Goal: Information Seeking & Learning: Learn about a topic

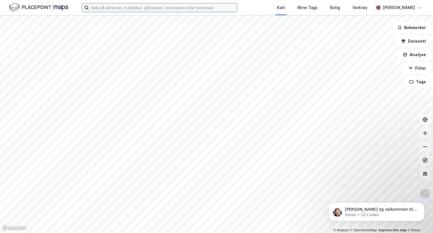
click at [114, 8] on input at bounding box center [163, 7] width 148 height 8
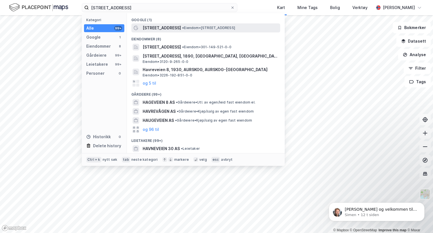
click at [153, 29] on span "[STREET_ADDRESS]" at bounding box center [162, 28] width 38 height 7
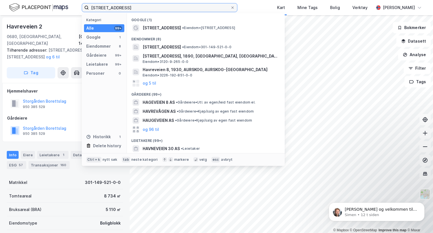
drag, startPoint x: 125, startPoint y: 8, endPoint x: 69, endPoint y: 14, distance: 57.0
click at [69, 14] on div "havreveien 8 Kategori Alle 99+ Google 1 Eiendommer 8 Gårdeiere 99+ Leietakere 9…" at bounding box center [216, 7] width 433 height 15
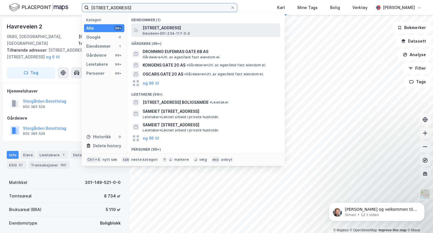
type input "[STREET_ADDRESS]"
click at [172, 32] on span "Eiendom • 301-234-117-0-0" at bounding box center [167, 33] width 48 height 5
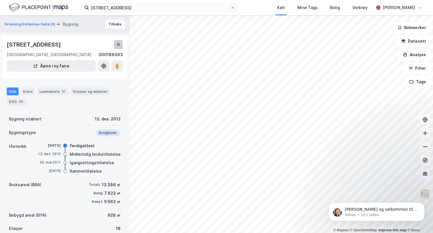
click at [120, 47] on icon at bounding box center [118, 44] width 5 height 5
click at [116, 47] on button at bounding box center [118, 44] width 9 height 9
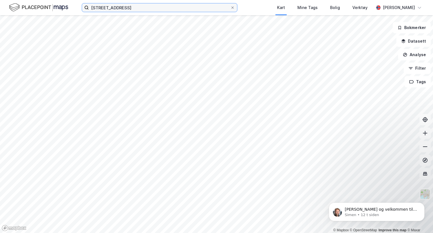
click at [160, 9] on input "[STREET_ADDRESS]" at bounding box center [160, 7] width 142 height 8
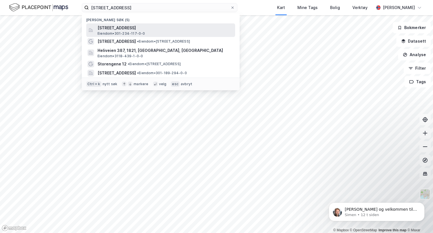
click at [157, 25] on span "[STREET_ADDRESS]" at bounding box center [165, 28] width 135 height 7
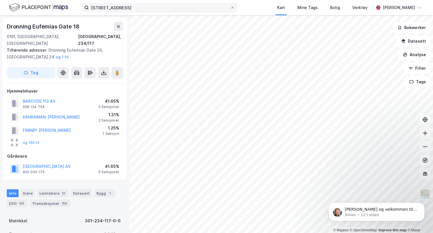
click at [155, 12] on div "dronning eufemias gate 20 Kart Mine Tags [PERSON_NAME] Verktøy [PERSON_NAME]" at bounding box center [216, 7] width 433 height 15
click at [155, 11] on input "[STREET_ADDRESS]" at bounding box center [160, 7] width 142 height 8
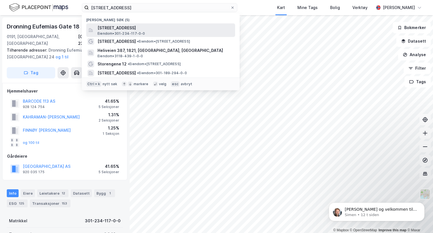
click at [152, 31] on span "[STREET_ADDRESS]" at bounding box center [165, 28] width 135 height 7
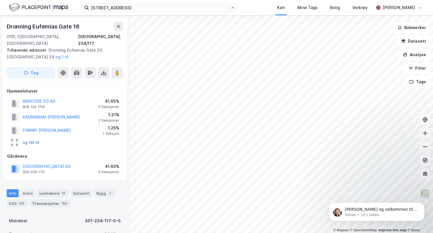
click at [0, 0] on button "og 100 til" at bounding box center [0, 0] width 0 height 0
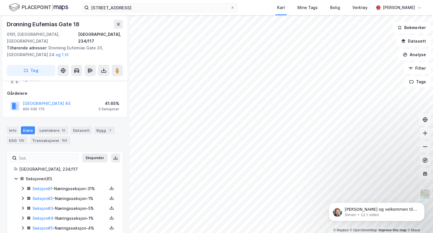
scroll to position [63, 0]
click at [62, 185] on div "Seksjon # 1 - Næringsseksjon - 31%" at bounding box center [69, 188] width 75 height 7
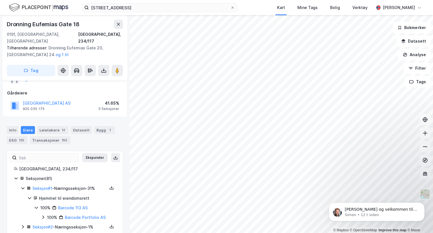
click at [62, 185] on div "Seksjon # 1 - Næringsseksjon - 31%" at bounding box center [69, 188] width 75 height 7
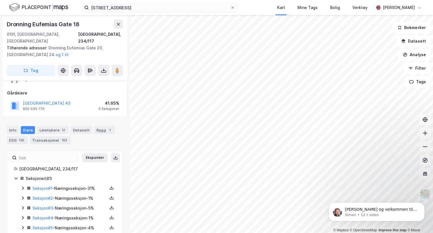
scroll to position [56, 0]
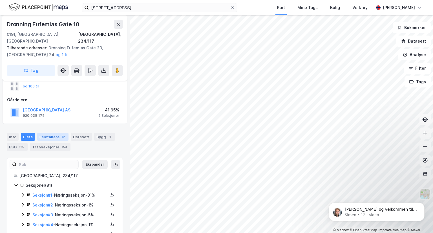
click at [56, 133] on div "Leietakere 12" at bounding box center [52, 137] width 31 height 8
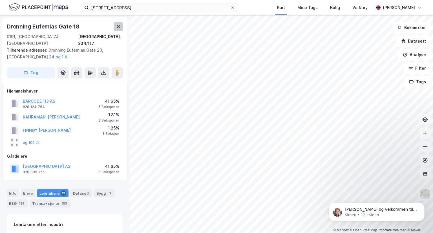
click at [116, 28] on icon at bounding box center [118, 26] width 5 height 5
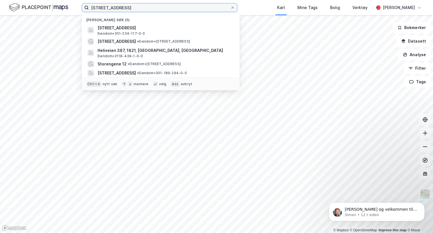
drag, startPoint x: 151, startPoint y: 8, endPoint x: 41, endPoint y: 7, distance: 109.5
click at [41, 7] on div "[STREET_ADDRESS] (5) [STREET_ADDRESS][GEOGRAPHIC_DATA] • 301-234-117-0-0 Havrev…" at bounding box center [216, 7] width 433 height 15
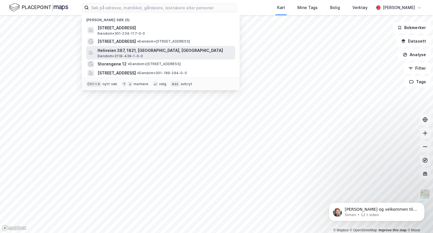
click at [103, 53] on span "Heliveien 387, 1821, [GEOGRAPHIC_DATA], [GEOGRAPHIC_DATA]" at bounding box center [165, 50] width 135 height 7
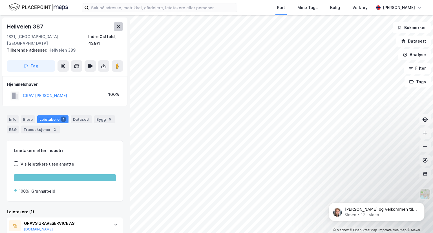
click at [120, 28] on icon at bounding box center [118, 26] width 5 height 5
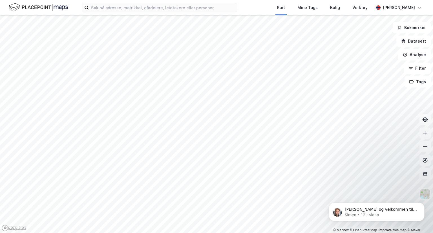
click at [206, 0] on html "Kart Mine Tags [PERSON_NAME] Verktøy [PERSON_NAME] © Mapbox © OpenStreetMap Imp…" at bounding box center [216, 116] width 433 height 233
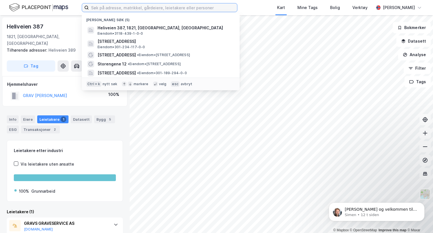
click at [117, 10] on input at bounding box center [163, 7] width 148 height 8
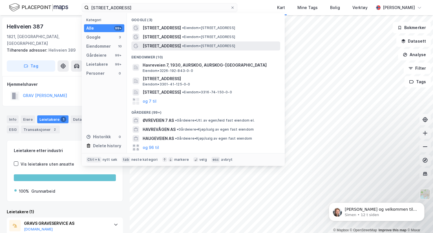
click at [163, 47] on span "[STREET_ADDRESS]" at bounding box center [162, 46] width 38 height 7
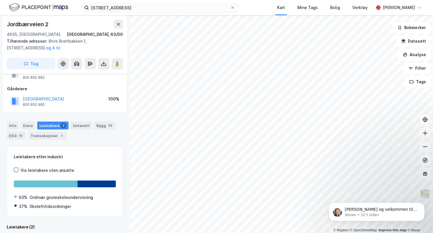
scroll to position [25, 0]
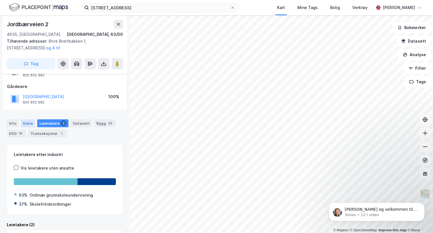
click at [28, 124] on div "Eiere" at bounding box center [28, 123] width 14 height 8
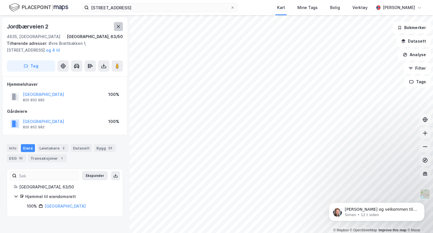
click at [122, 27] on button at bounding box center [118, 26] width 9 height 9
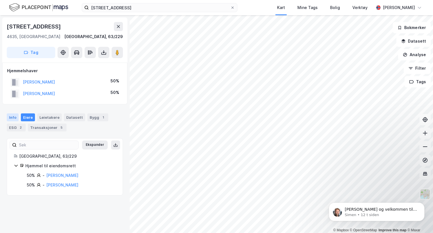
click at [16, 117] on div "Info" at bounding box center [13, 117] width 12 height 8
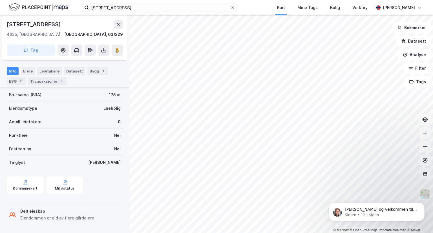
scroll to position [79, 0]
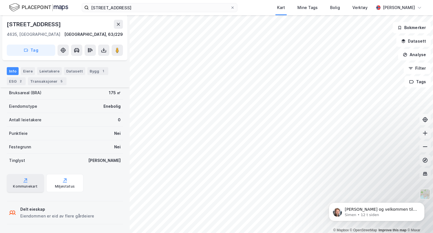
click at [26, 184] on div "Kommunekart" at bounding box center [25, 186] width 25 height 5
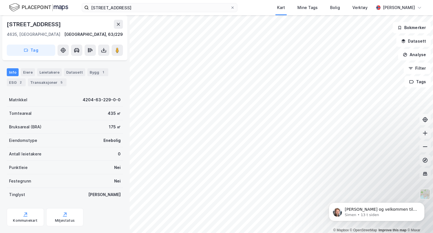
scroll to position [43, 0]
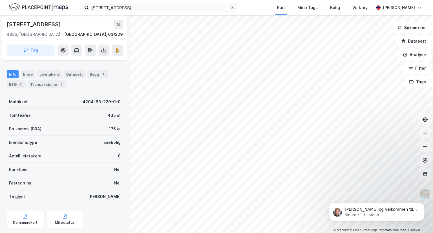
click at [110, 129] on div "175 ㎡" at bounding box center [115, 129] width 12 height 7
click at [46, 84] on div "Transaksjoner 5" at bounding box center [47, 84] width 39 height 8
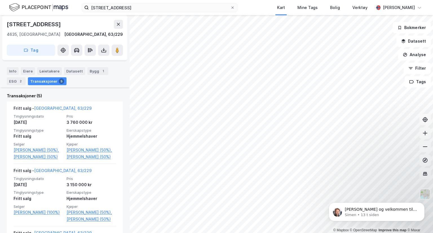
scroll to position [135, 0]
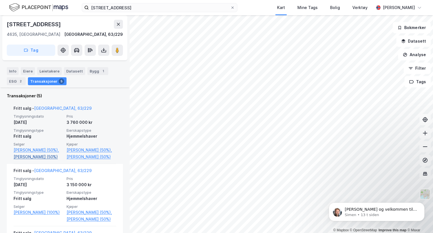
click at [55, 157] on link "[PERSON_NAME] (50%)" at bounding box center [39, 156] width 50 height 7
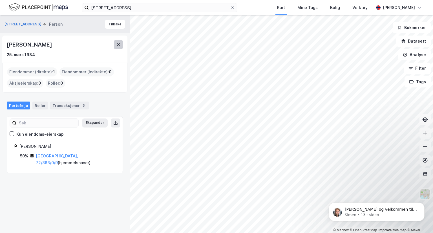
click at [122, 45] on button at bounding box center [118, 44] width 9 height 9
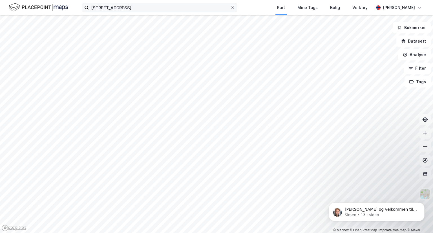
click at [126, 12] on div "havreveien 7 Kart Mine Tags [PERSON_NAME] Verktøy [PERSON_NAME]" at bounding box center [216, 7] width 433 height 15
click at [127, 8] on input "[STREET_ADDRESS]" at bounding box center [160, 7] width 142 height 8
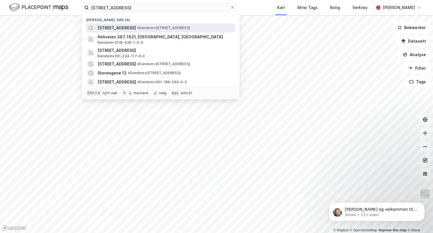
click at [137, 30] on span "• Eiendom • [STREET_ADDRESS]" at bounding box center [163, 28] width 53 height 5
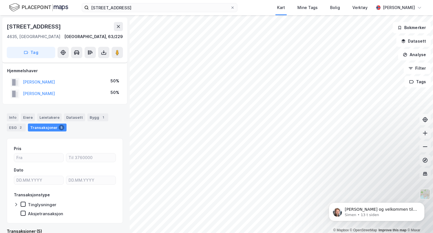
scroll to position [11, 0]
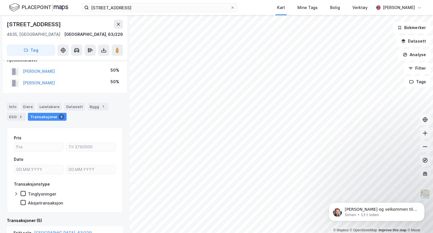
click at [230, 233] on html "havreveien 7 Kart Mine Tags [PERSON_NAME] Verktøy [PERSON_NAME] © Mapbox © Open…" at bounding box center [216, 116] width 433 height 233
click at [287, 233] on html "havreveien 7 Kart Mine Tags [PERSON_NAME] Verktøy [PERSON_NAME] © Mapbox © Open…" at bounding box center [216, 116] width 433 height 233
click at [412, 38] on button "Datasett" at bounding box center [414, 41] width 34 height 11
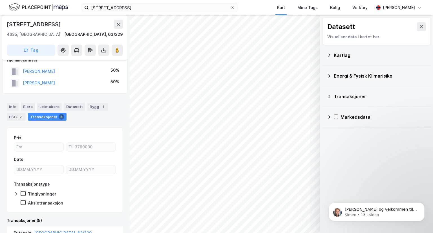
click at [352, 59] on div "Kartlag" at bounding box center [376, 56] width 99 height 14
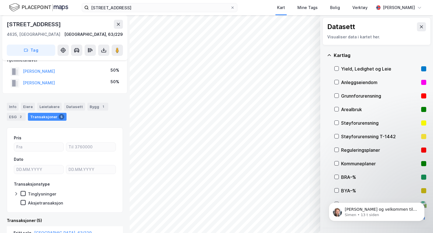
click at [361, 148] on div "Reguleringsplaner" at bounding box center [380, 150] width 78 height 7
click at [339, 164] on div "Kommuneplaner" at bounding box center [381, 164] width 92 height 14
click at [338, 150] on icon at bounding box center [337, 150] width 4 height 4
click at [336, 150] on icon at bounding box center [336, 150] width 3 height 2
click at [336, 164] on icon at bounding box center [336, 163] width 3 height 2
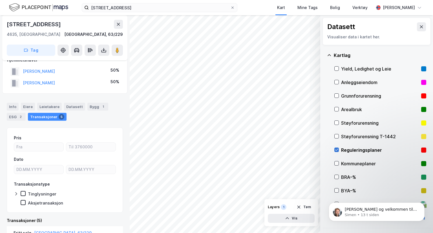
click at [337, 150] on icon at bounding box center [336, 150] width 3 height 2
click at [338, 110] on icon at bounding box center [337, 109] width 4 height 4
click at [336, 109] on icon at bounding box center [337, 109] width 4 height 4
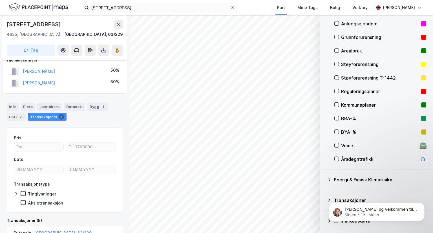
click at [337, 100] on div "Kommuneplaner" at bounding box center [381, 105] width 92 height 14
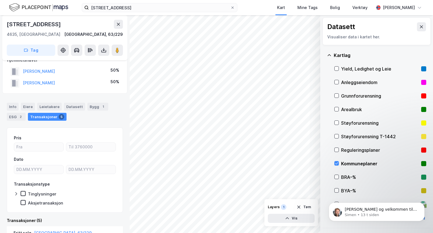
click at [330, 54] on icon at bounding box center [329, 55] width 5 height 5
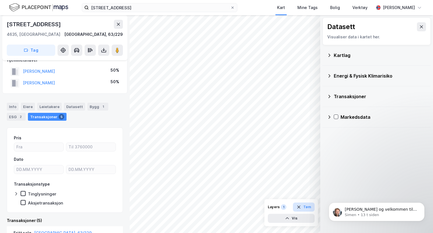
click at [307, 206] on button "Tøm" at bounding box center [304, 207] width 22 height 9
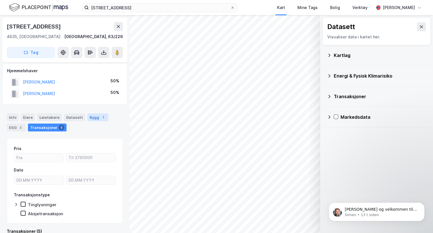
click at [93, 117] on div "Bygg 1" at bounding box center [97, 117] width 21 height 8
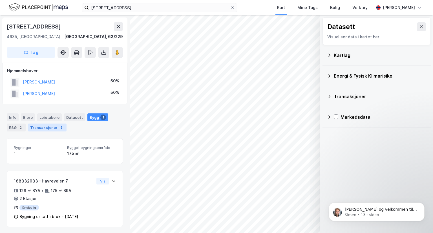
scroll to position [1, 0]
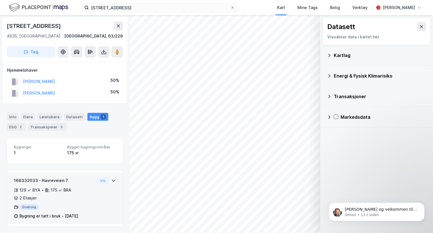
click at [109, 191] on div "168332033 - Havreveien 7 129 ㎡ BYA • 175 ㎡ BRA • 2 Etasjer Enebolig Bygning er …" at bounding box center [65, 200] width 102 height 47
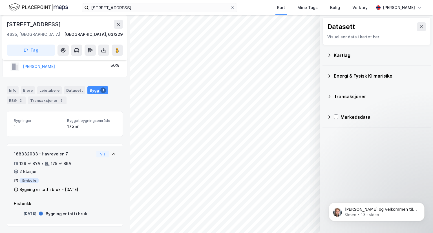
click at [49, 163] on icon at bounding box center [47, 164] width 5 height 4
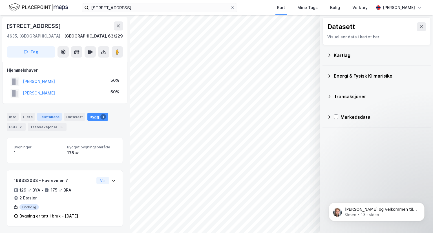
click at [42, 115] on div "Leietakere" at bounding box center [49, 117] width 25 height 8
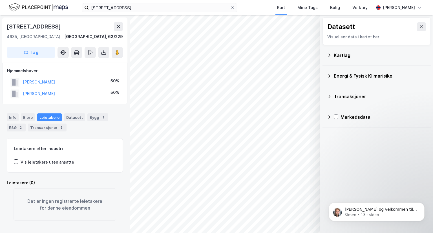
scroll to position [1, 0]
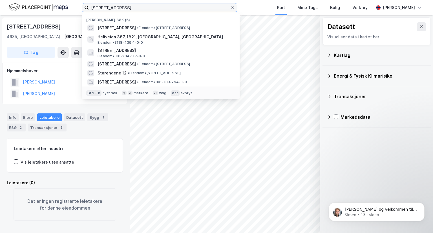
drag, startPoint x: 123, startPoint y: 8, endPoint x: 82, endPoint y: 6, distance: 41.5
click at [82, 6] on label "[STREET_ADDRESS]" at bounding box center [160, 7] width 156 height 9
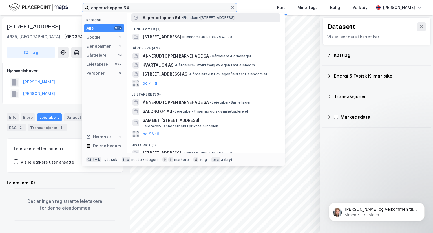
scroll to position [0, 0]
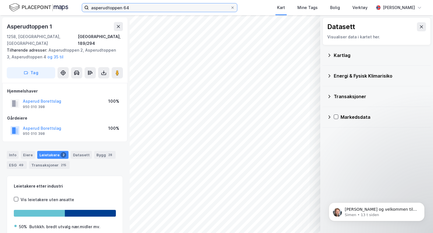
scroll to position [1, 0]
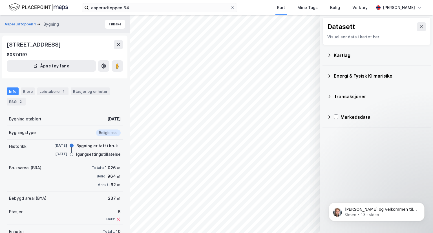
scroll to position [20, 0]
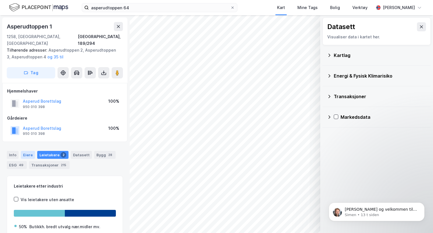
click at [27, 151] on div "Eiere" at bounding box center [28, 155] width 14 height 8
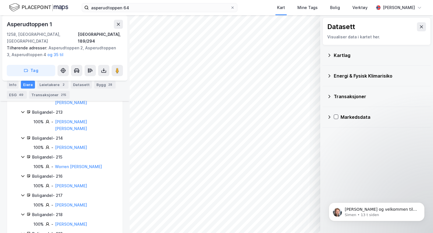
scroll to position [478, 0]
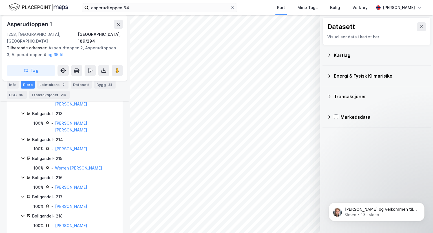
click at [50, 194] on div "Boligandel - 217" at bounding box center [74, 197] width 84 height 7
click at [61, 204] on link "[PERSON_NAME]" at bounding box center [71, 206] width 32 height 5
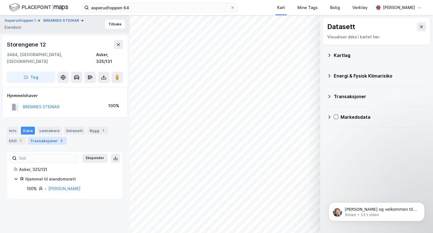
click at [47, 137] on div "Transaksjoner 3" at bounding box center [47, 141] width 39 height 8
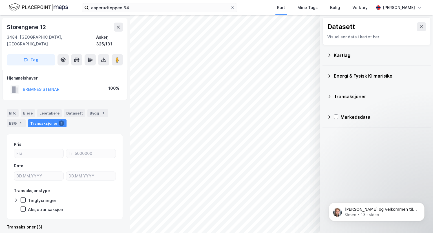
scroll to position [17, 0]
click at [107, 56] on button at bounding box center [103, 60] width 11 height 11
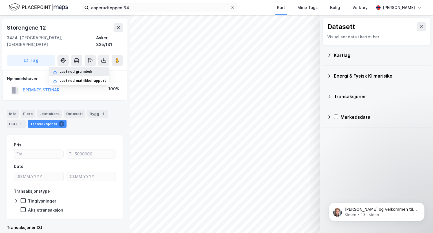
click at [91, 69] on div "Last ned grunnbok" at bounding box center [76, 71] width 33 height 5
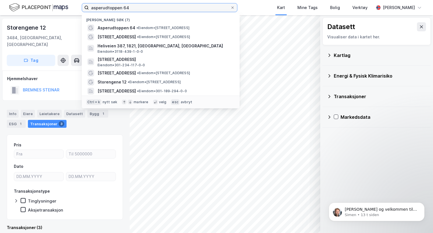
drag, startPoint x: 132, startPoint y: 6, endPoint x: 0, endPoint y: -25, distance: 135.6
click at [0, 0] on html "asperudtoppen 64 Nylige søk (7) Asperudtoppen 64 • Eiendom • [STREET_ADDRESS] •…" at bounding box center [216, 116] width 433 height 233
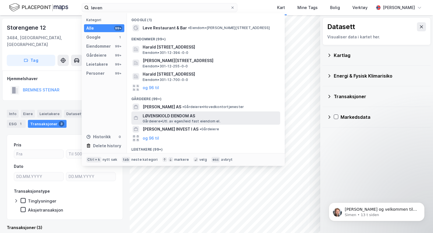
click at [153, 118] on span "LØVENSKIOLD EIENDOM AS" at bounding box center [210, 116] width 135 height 7
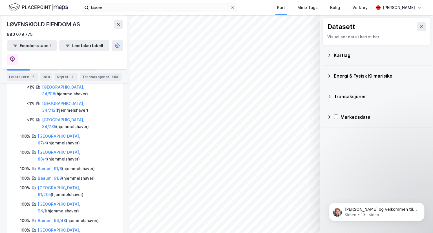
scroll to position [921, 0]
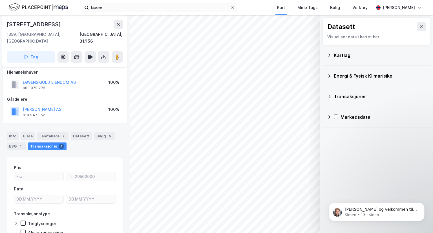
scroll to position [24, 0]
click at [17, 132] on div "Info" at bounding box center [13, 136] width 12 height 8
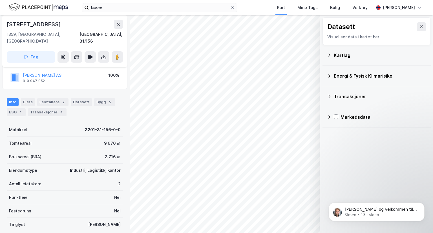
scroll to position [58, 0]
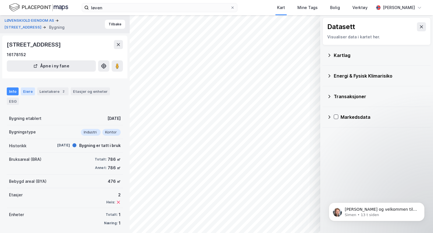
click at [32, 91] on div "Eiere" at bounding box center [28, 91] width 14 height 8
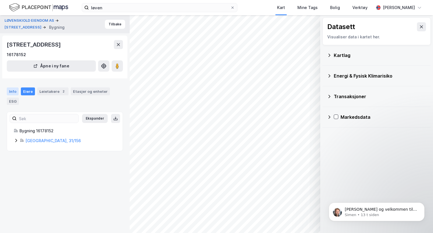
click at [8, 93] on div "Info" at bounding box center [13, 91] width 12 height 8
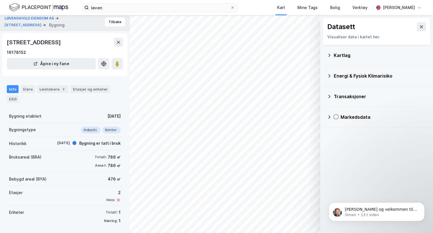
scroll to position [3, 0]
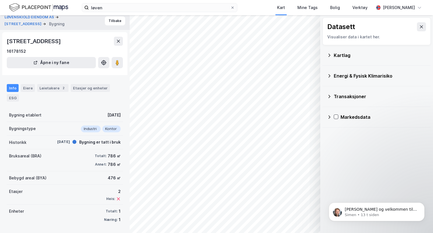
click at [58, 92] on div "Info Eiere Leietakere 2 Etasjer og enheter ESG" at bounding box center [65, 92] width 116 height 17
click at [56, 90] on div "Leietakere 2" at bounding box center [52, 88] width 31 height 8
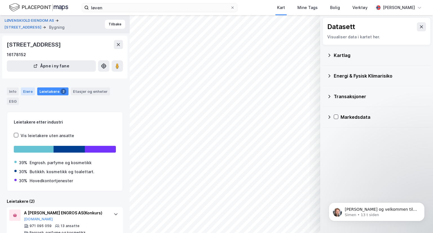
click at [26, 93] on div "Eiere" at bounding box center [28, 91] width 14 height 8
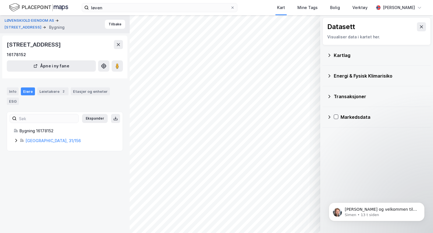
click at [17, 141] on icon at bounding box center [16, 140] width 5 height 5
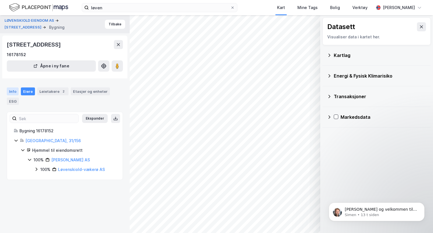
click at [9, 90] on div "Info" at bounding box center [13, 91] width 12 height 8
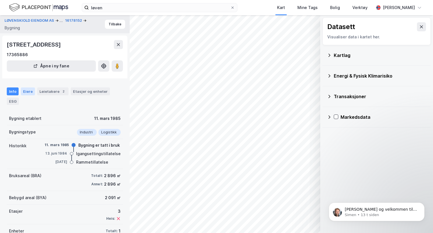
click at [30, 93] on div "Eiere" at bounding box center [28, 91] width 14 height 8
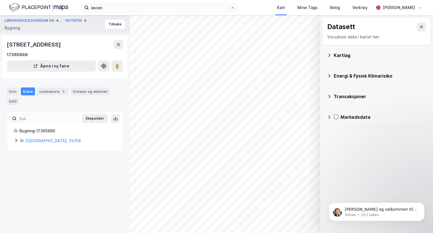
click at [16, 140] on icon at bounding box center [16, 140] width 2 height 3
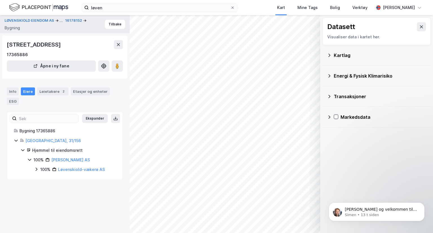
click at [23, 150] on icon at bounding box center [22, 150] width 3 height 2
click at [23, 150] on icon at bounding box center [23, 149] width 2 height 3
click at [30, 161] on icon at bounding box center [29, 159] width 5 height 5
click at [69, 170] on link "Løvenskiold-vækerø AS" at bounding box center [81, 169] width 47 height 5
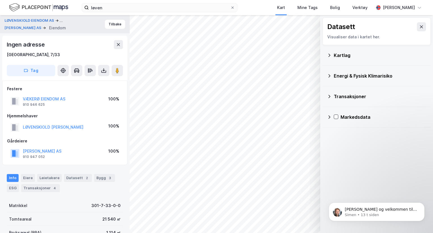
scroll to position [3, 0]
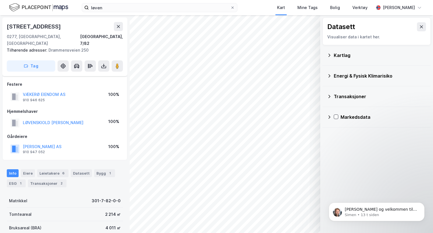
scroll to position [3, 0]
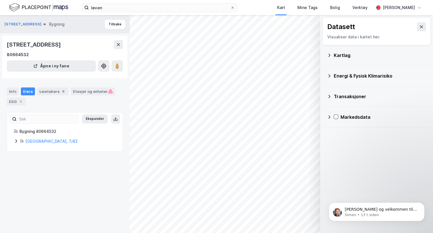
click at [17, 140] on icon at bounding box center [16, 141] width 5 height 5
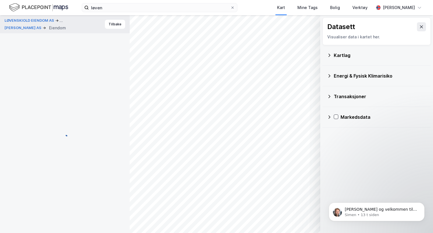
scroll to position [3, 0]
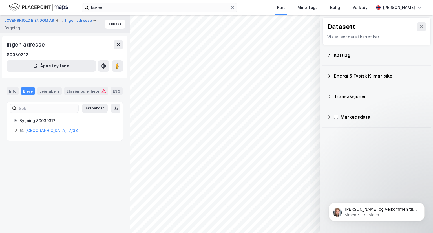
click at [17, 131] on icon at bounding box center [16, 130] width 5 height 5
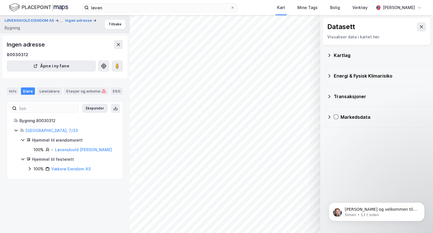
click at [6, 91] on div "Info Eiere Leietakere Etasjer og enheter ESG" at bounding box center [65, 89] width 130 height 16
click at [12, 93] on div "Info" at bounding box center [13, 90] width 12 height 7
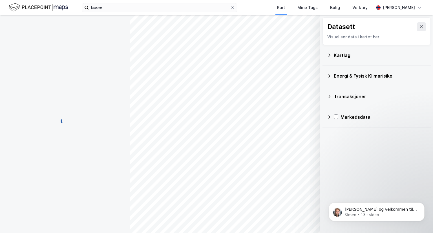
scroll to position [3, 0]
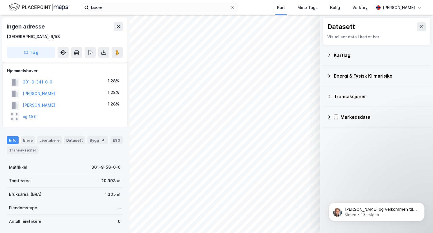
scroll to position [3, 0]
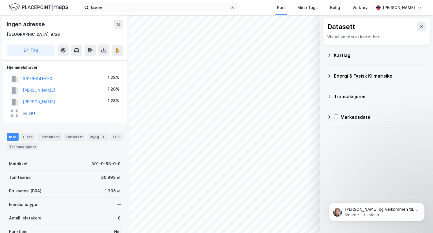
click at [0, 0] on button "og 39 til" at bounding box center [0, 0] width 0 height 0
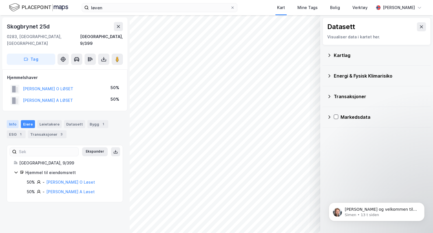
click at [14, 120] on div "Info" at bounding box center [13, 124] width 12 height 8
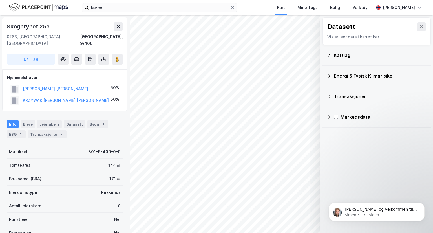
scroll to position [5, 0]
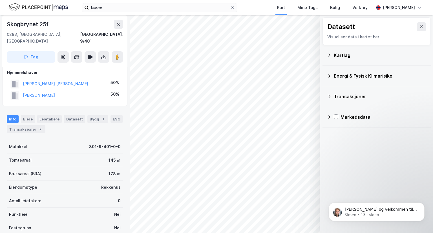
scroll to position [5, 0]
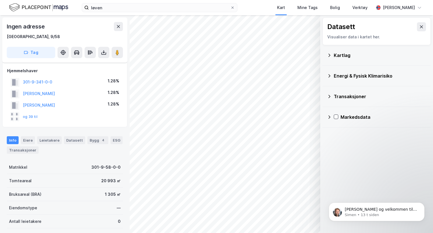
scroll to position [5, 0]
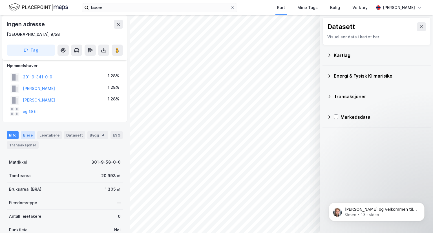
click at [25, 135] on div "Eiere" at bounding box center [28, 135] width 14 height 8
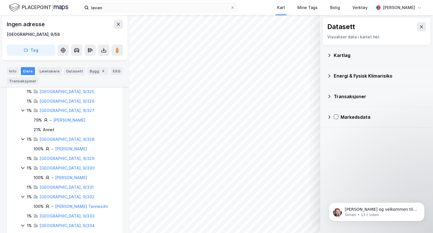
scroll to position [177, 0]
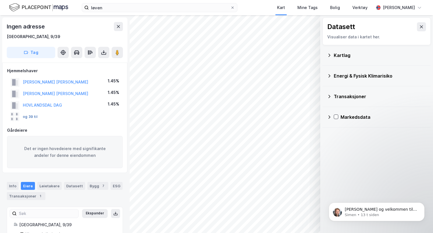
click at [0, 0] on button "og 39 til" at bounding box center [0, 0] width 0 height 0
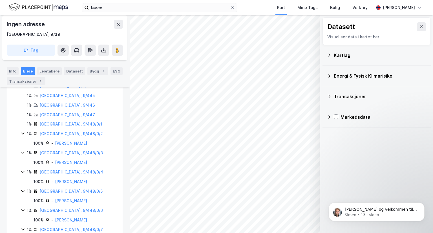
scroll to position [813, 0]
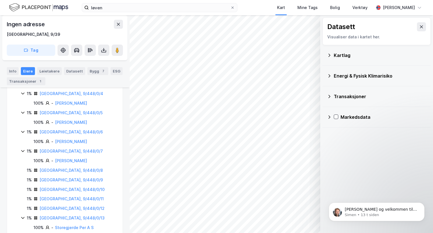
click at [24, 216] on icon at bounding box center [23, 218] width 5 height 5
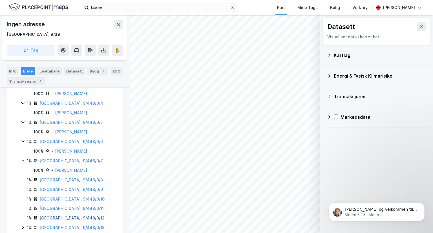
click at [42, 216] on link "[GEOGRAPHIC_DATA], 9/448/0/12" at bounding box center [71, 218] width 65 height 5
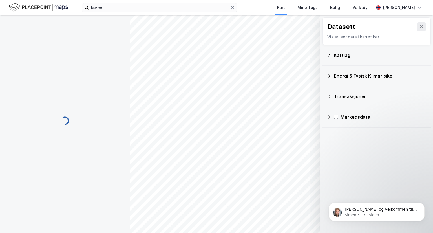
scroll to position [91, 0]
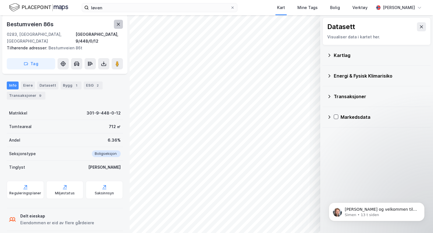
click at [119, 26] on icon at bounding box center [118, 24] width 5 height 5
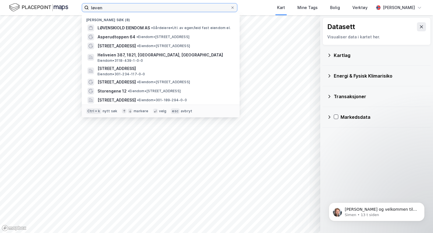
click at [108, 8] on input "løven" at bounding box center [160, 7] width 142 height 8
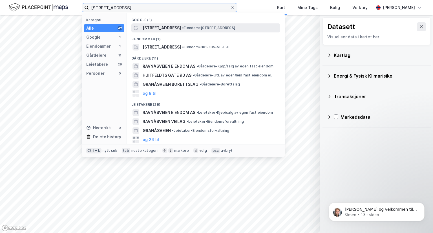
type input "[STREET_ADDRESS]"
click at [162, 28] on span "[STREET_ADDRESS]" at bounding box center [162, 28] width 38 height 7
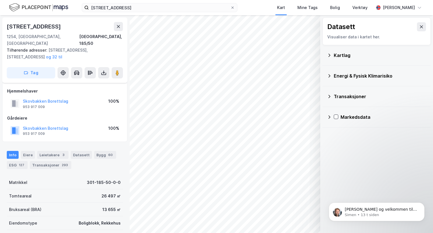
scroll to position [87, 0]
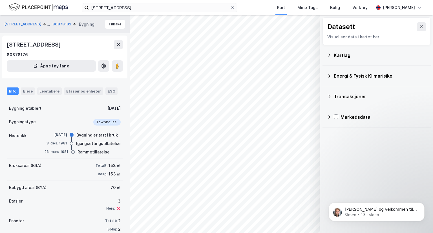
scroll to position [10, 0]
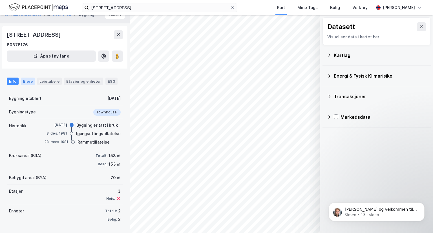
click at [31, 84] on div "Eiere" at bounding box center [28, 81] width 14 height 7
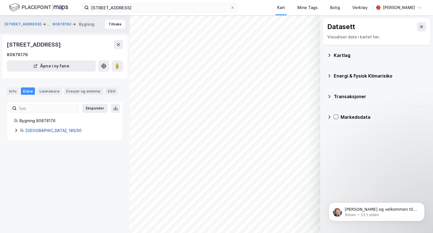
click at [36, 132] on link "[GEOGRAPHIC_DATA], 185/50" at bounding box center [53, 130] width 56 height 5
click at [12, 95] on div "Info Eiere Leietakere Etasjer og enheter ESG" at bounding box center [65, 89] width 130 height 16
click at [12, 92] on div "Info" at bounding box center [13, 90] width 12 height 7
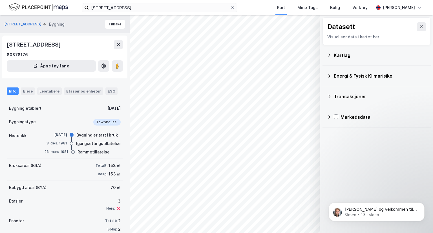
scroll to position [10, 0]
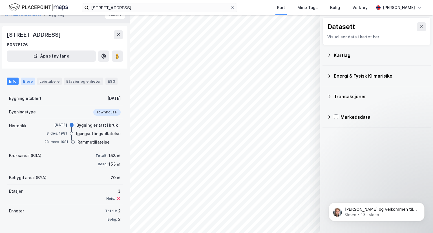
click at [29, 78] on div "Eiere" at bounding box center [28, 81] width 14 height 7
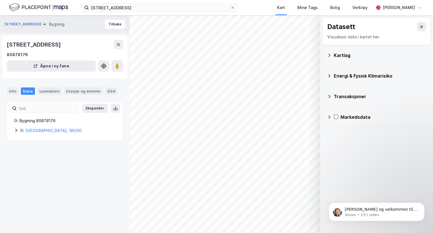
click at [16, 132] on icon at bounding box center [16, 130] width 5 height 5
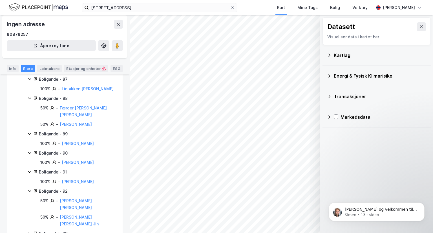
scroll to position [842, 0]
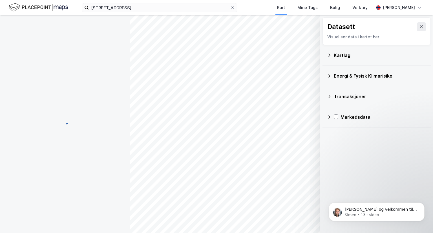
scroll to position [87, 0]
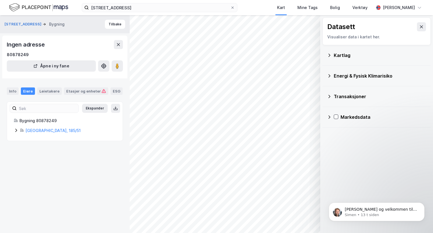
click at [17, 130] on icon at bounding box center [16, 130] width 5 height 5
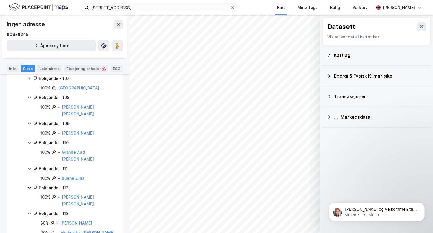
scroll to position [1370, 0]
click at [47, 67] on div "Leietakere" at bounding box center [49, 68] width 25 height 7
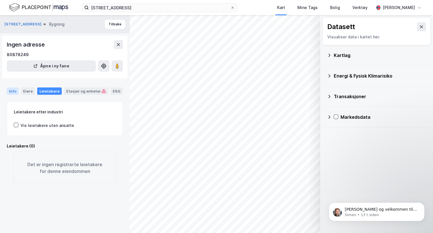
click at [14, 91] on div "Info" at bounding box center [13, 90] width 12 height 7
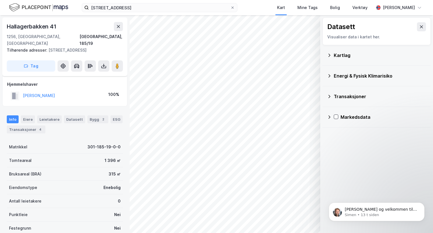
scroll to position [4, 0]
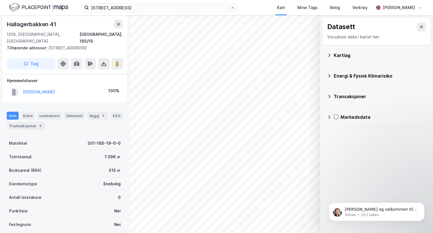
click at [309, 0] on html "[STREET_ADDRESS] Kart Mine Tags [PERSON_NAME] Verktøy [PERSON_NAME] © Mapbox © …" at bounding box center [216, 116] width 433 height 233
click at [357, 53] on div "© Mapbox © OpenStreetMap Improve this map © Maxar Datasett Visualiser data i ka…" at bounding box center [216, 124] width 433 height 218
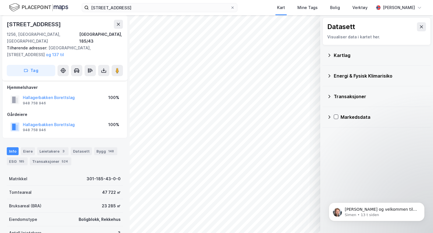
scroll to position [87, 0]
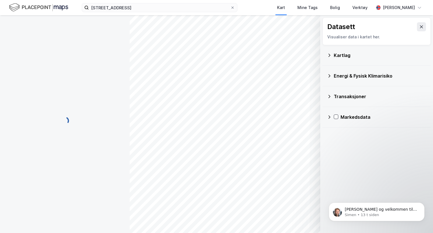
scroll to position [1, 0]
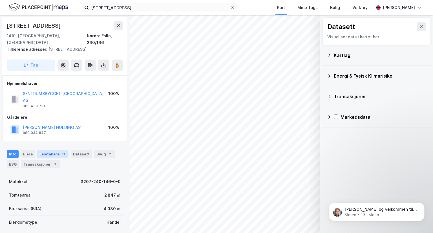
click at [52, 150] on div "Leietakere 11" at bounding box center [52, 154] width 31 height 8
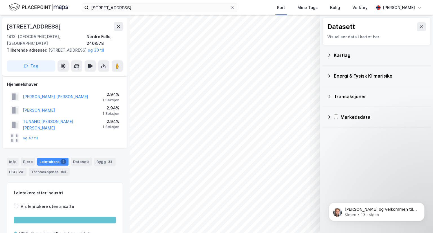
scroll to position [62, 0]
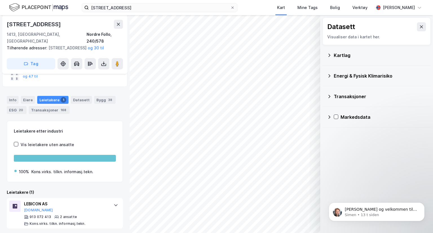
click at [225, 233] on html "[STREET_ADDRESS] Kart Mine Tags [PERSON_NAME] Verktøy [PERSON_NAME] © Mapbox © …" at bounding box center [216, 116] width 433 height 233
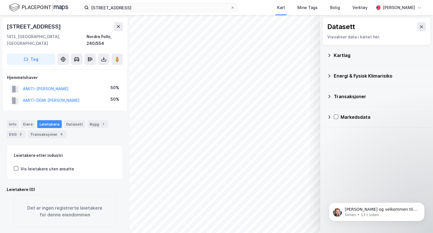
scroll to position [1, 0]
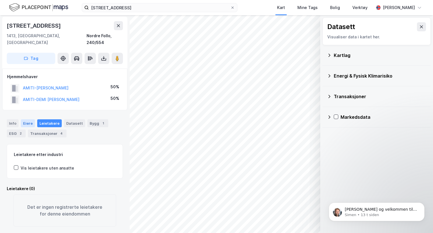
click at [26, 119] on div "Eiere" at bounding box center [28, 123] width 14 height 8
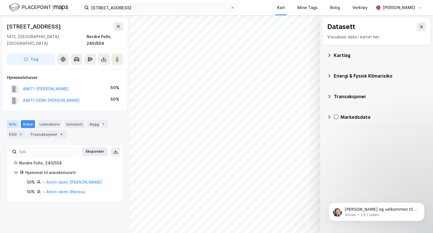
click at [12, 120] on div "Info" at bounding box center [13, 124] width 12 height 8
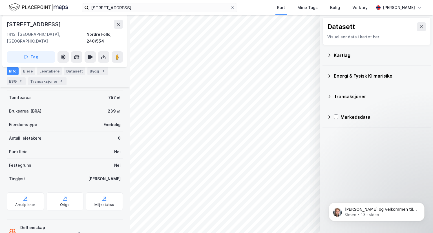
scroll to position [69, 0]
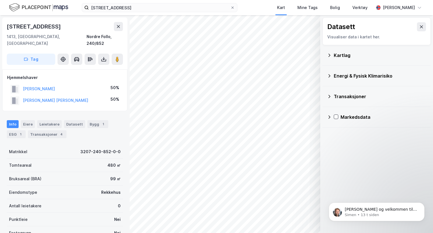
click at [127, 177] on div "© Mapbox © OpenStreetMap Improve this map © Maxar Datasett Visualiser data i ka…" at bounding box center [216, 124] width 433 height 218
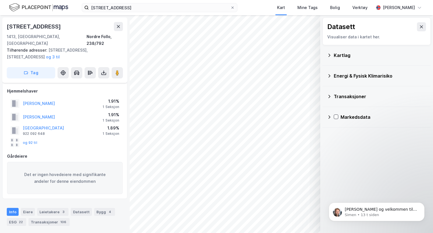
scroll to position [15, 0]
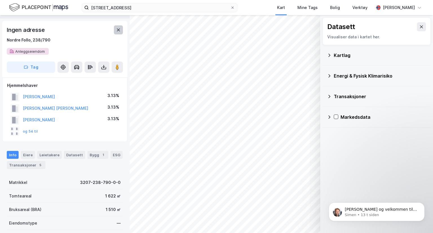
click at [117, 30] on icon at bounding box center [118, 30] width 5 height 5
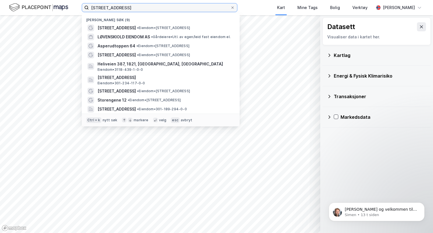
drag, startPoint x: 125, startPoint y: 9, endPoint x: 59, endPoint y: 1, distance: 67.1
click at [59, 1] on div "[STREET_ADDRESS] Nylige søk (9) [STREET_ADDRESS] • Eiendom • [STREET_ADDRESS] L…" at bounding box center [216, 7] width 433 height 15
